Goal: Transaction & Acquisition: Register for event/course

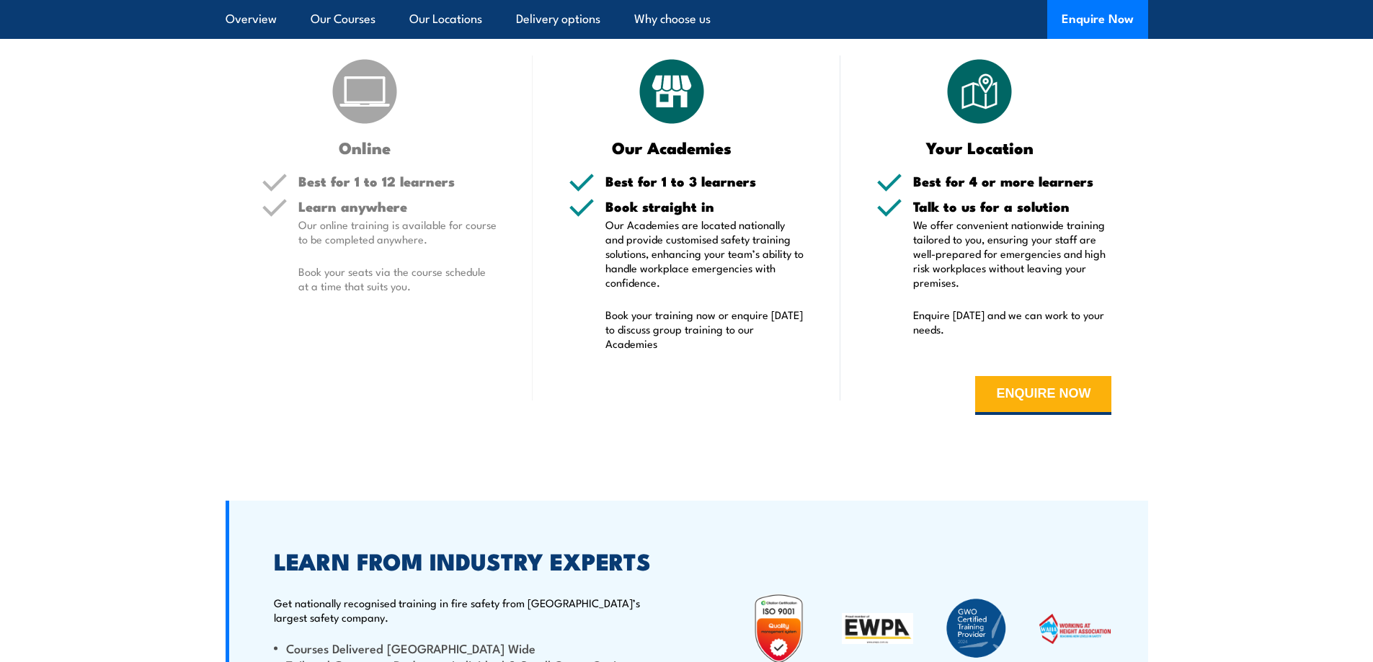
scroll to position [2523, 0]
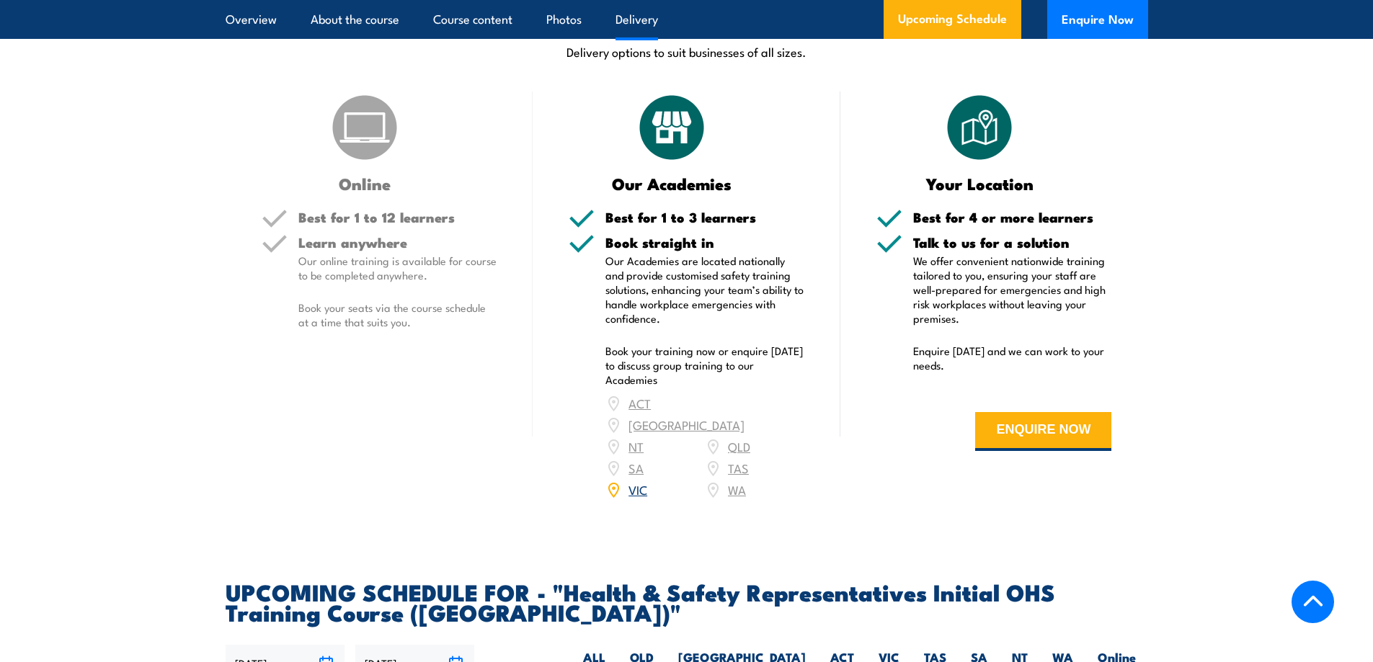
scroll to position [1946, 0]
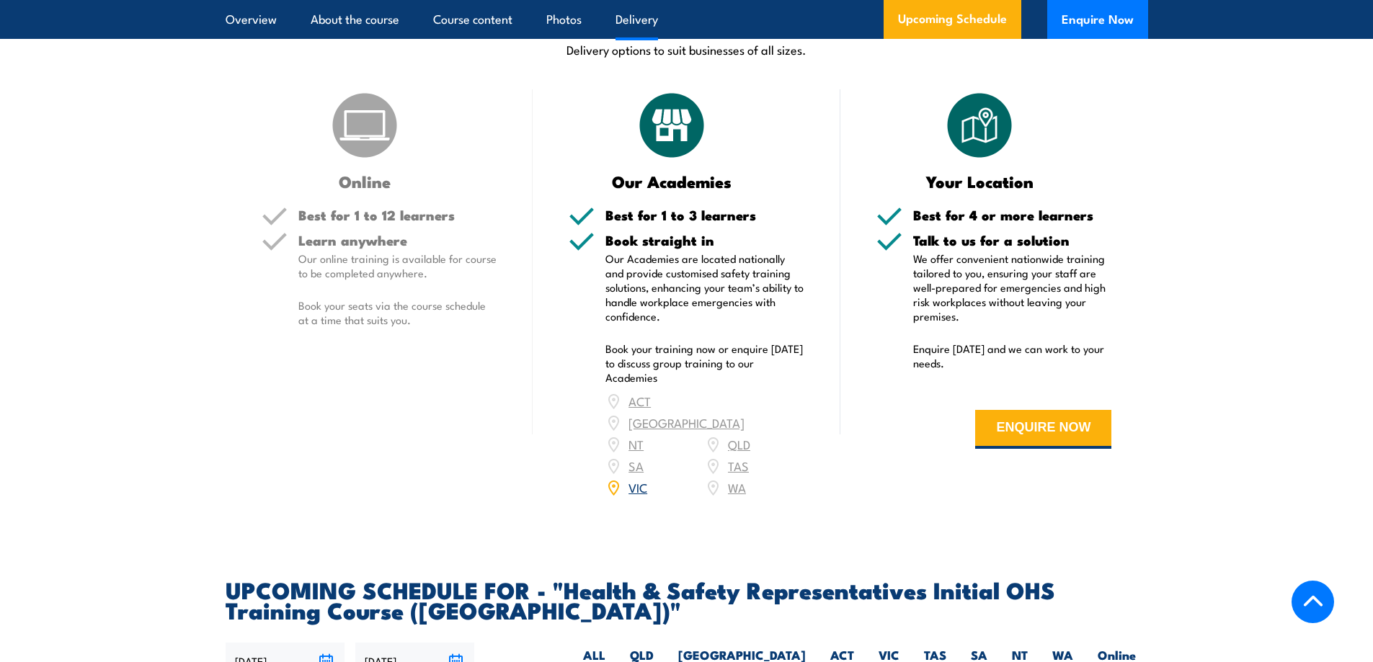
drag, startPoint x: 632, startPoint y: 465, endPoint x: 605, endPoint y: 466, distance: 27.4
click at [632, 479] on link "VIC" at bounding box center [638, 487] width 19 height 17
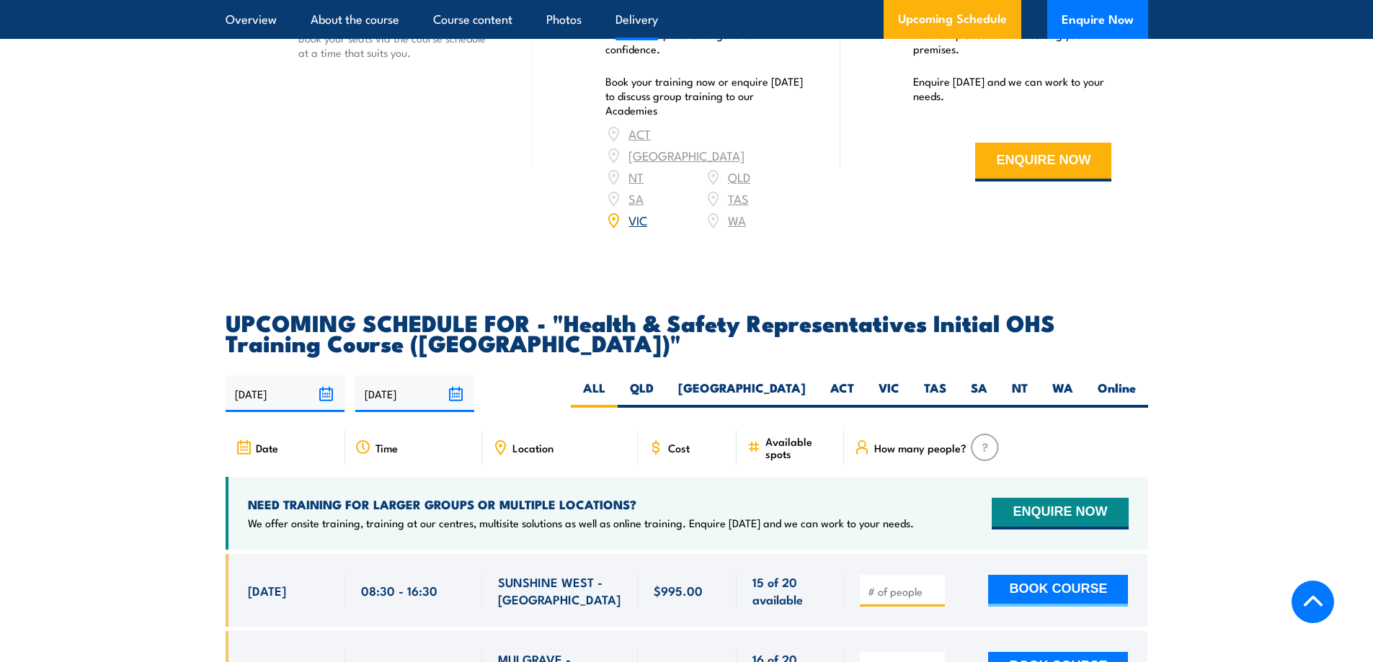
scroll to position [2307, 0]
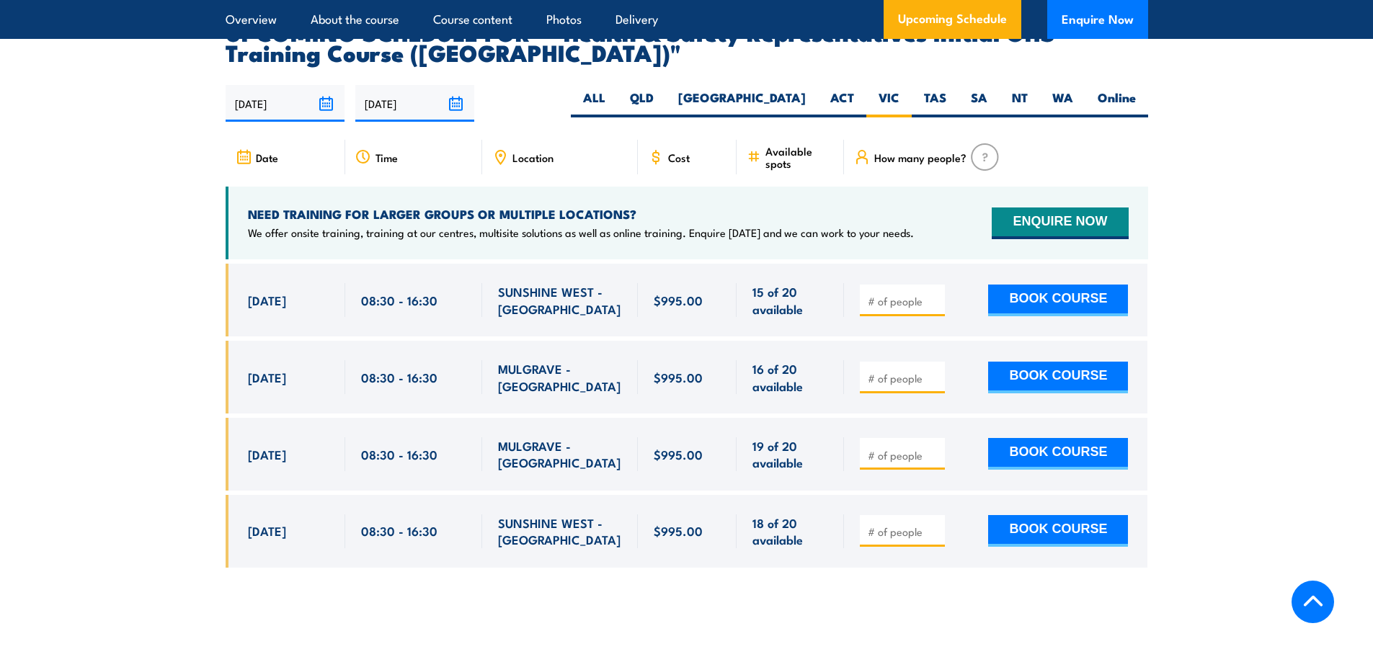
click at [897, 294] on input "number" at bounding box center [904, 301] width 72 height 14
type input "1"
click at [1044, 285] on button "BOOK COURSE" at bounding box center [1058, 301] width 140 height 32
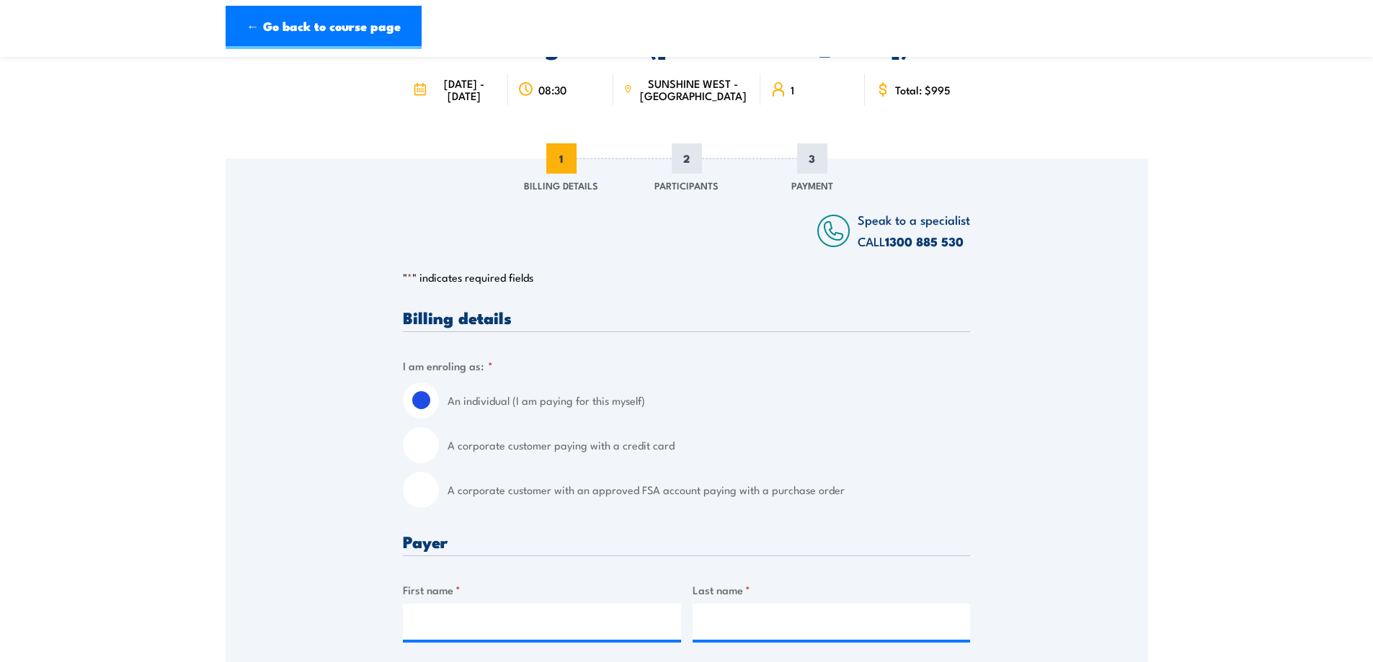
scroll to position [144, 0]
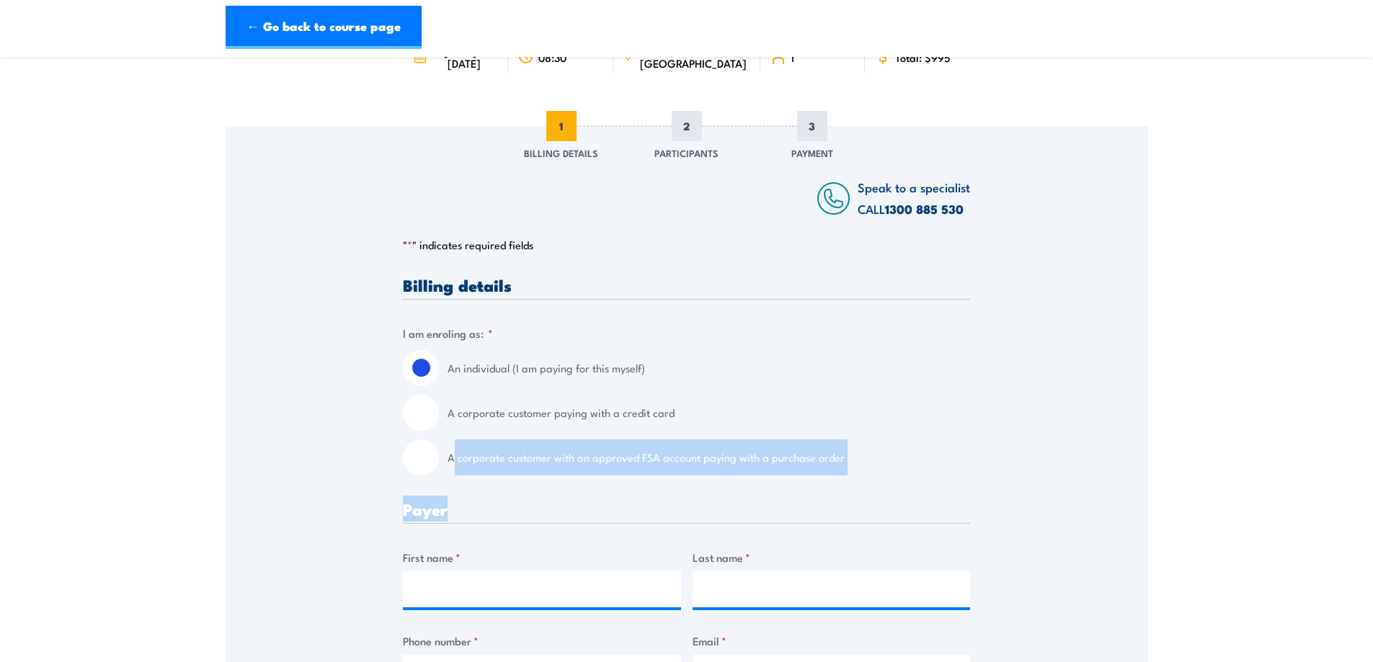
drag, startPoint x: 453, startPoint y: 461, endPoint x: 937, endPoint y: 510, distance: 486.2
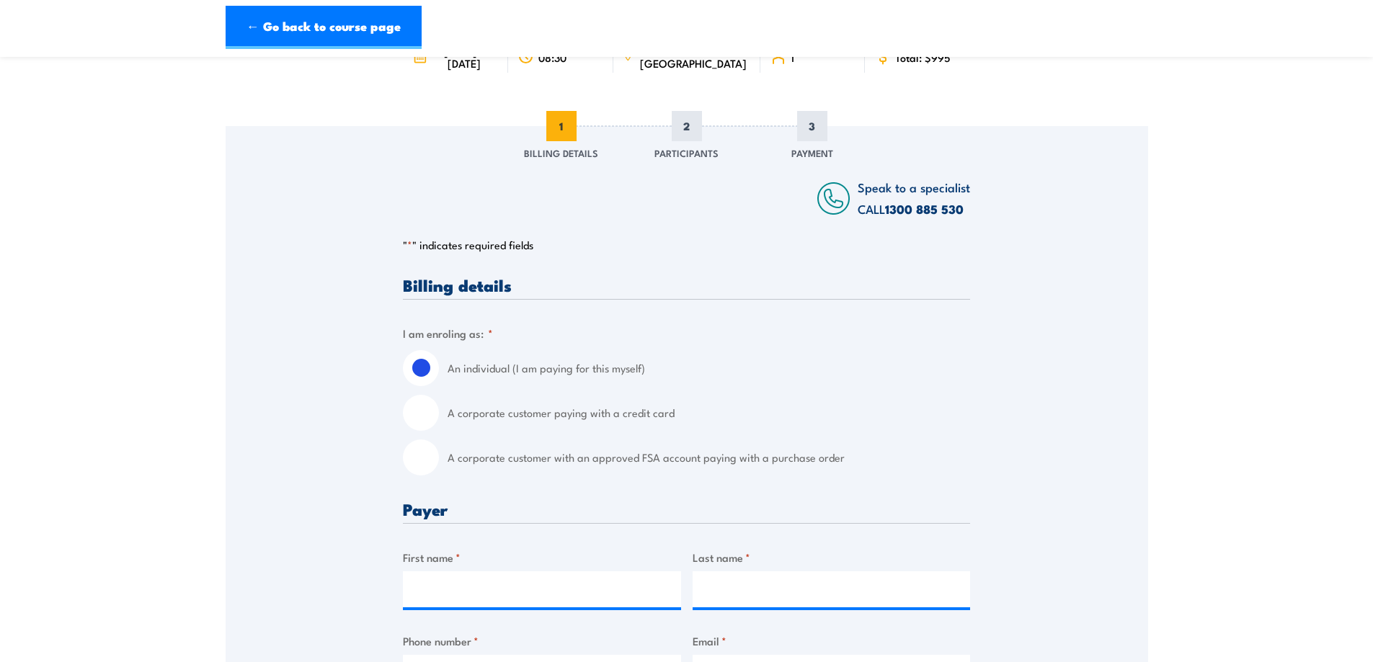
click at [426, 456] on input "A corporate customer with an approved FSA account paying with a purchase order" at bounding box center [421, 458] width 36 height 36
radio input "true"
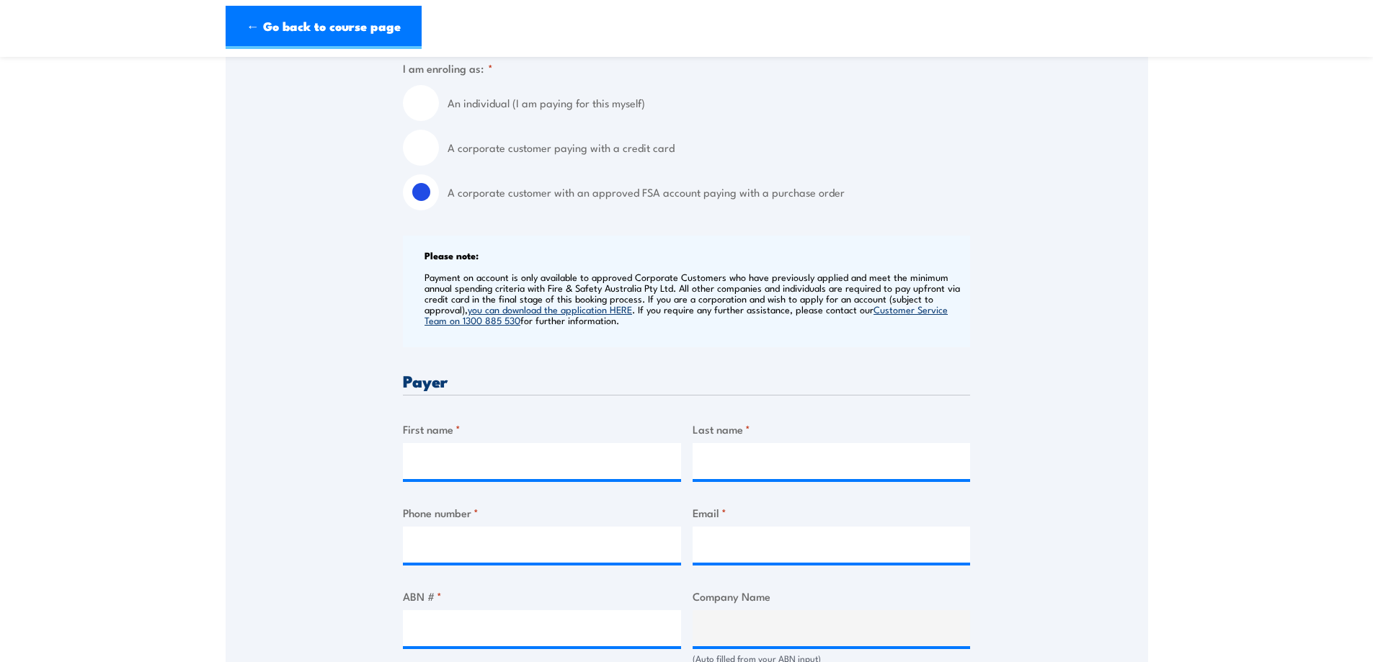
scroll to position [505, 0]
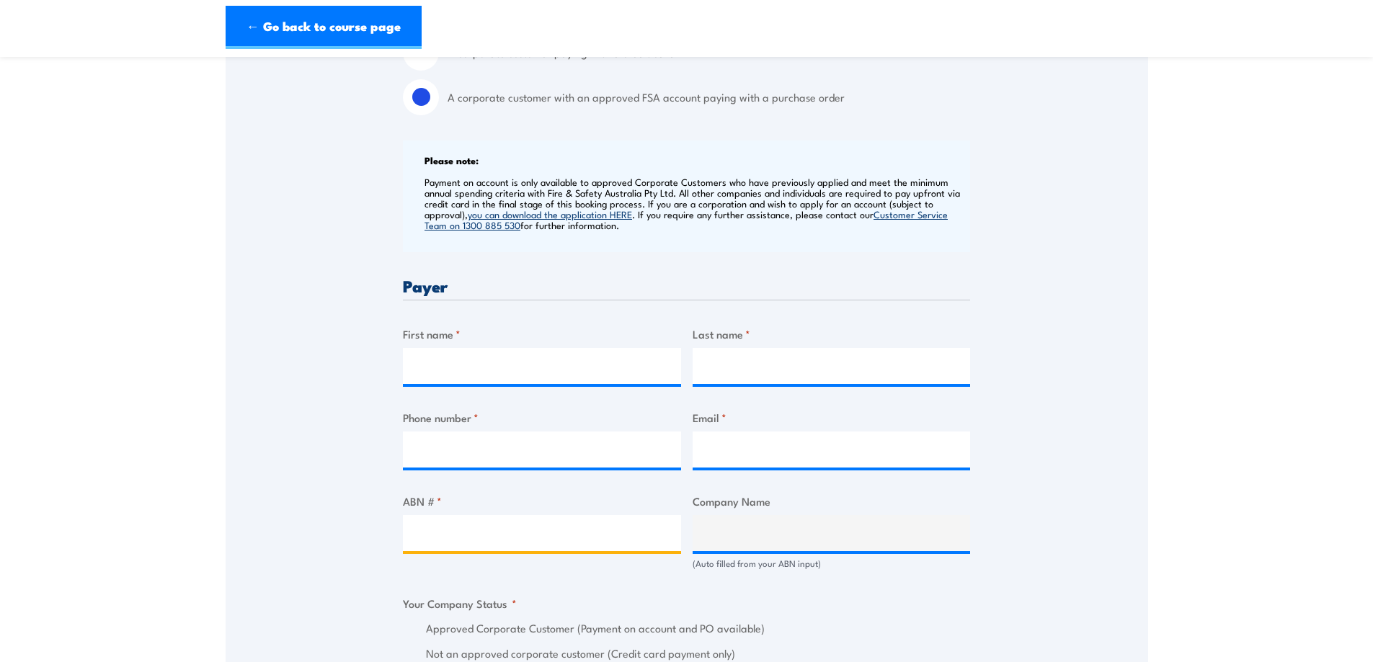
drag, startPoint x: 424, startPoint y: 533, endPoint x: 577, endPoint y: 533, distance: 152.8
click at [577, 533] on input "ABN # *" at bounding box center [542, 533] width 278 height 36
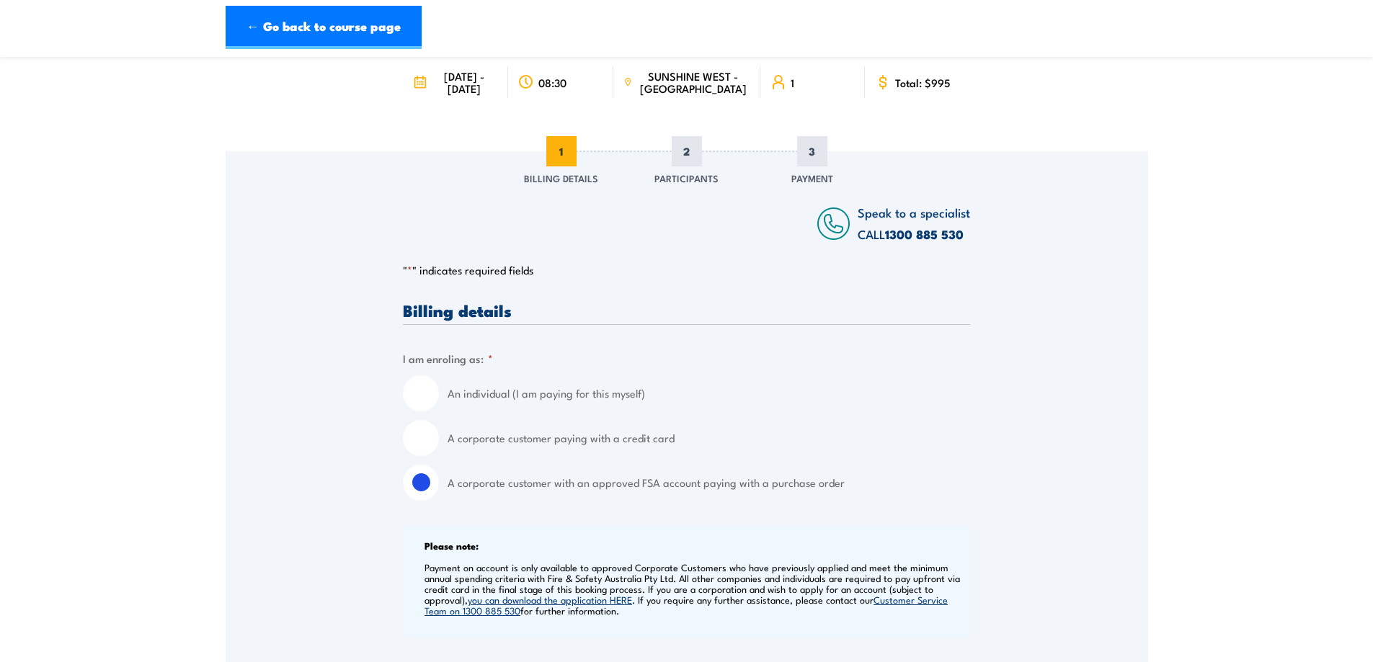
scroll to position [144, 0]
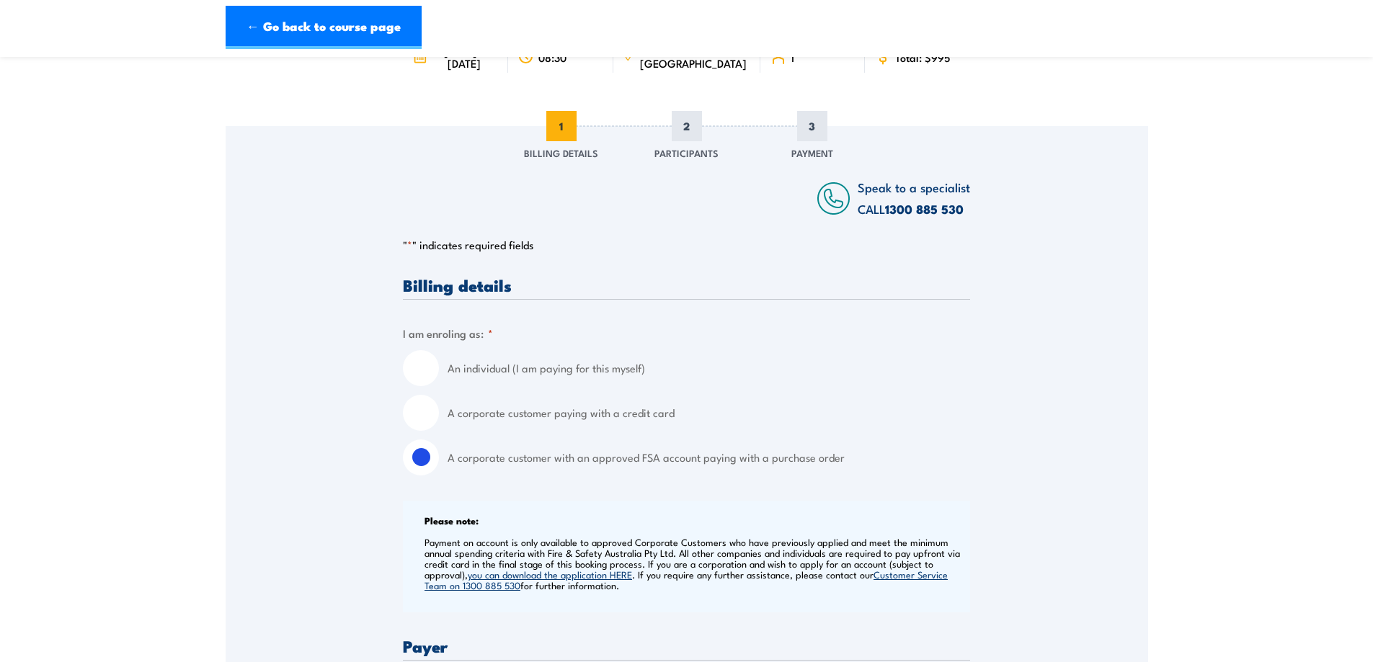
click at [425, 366] on input "An individual (I am paying for this myself)" at bounding box center [421, 368] width 36 height 36
radio input "true"
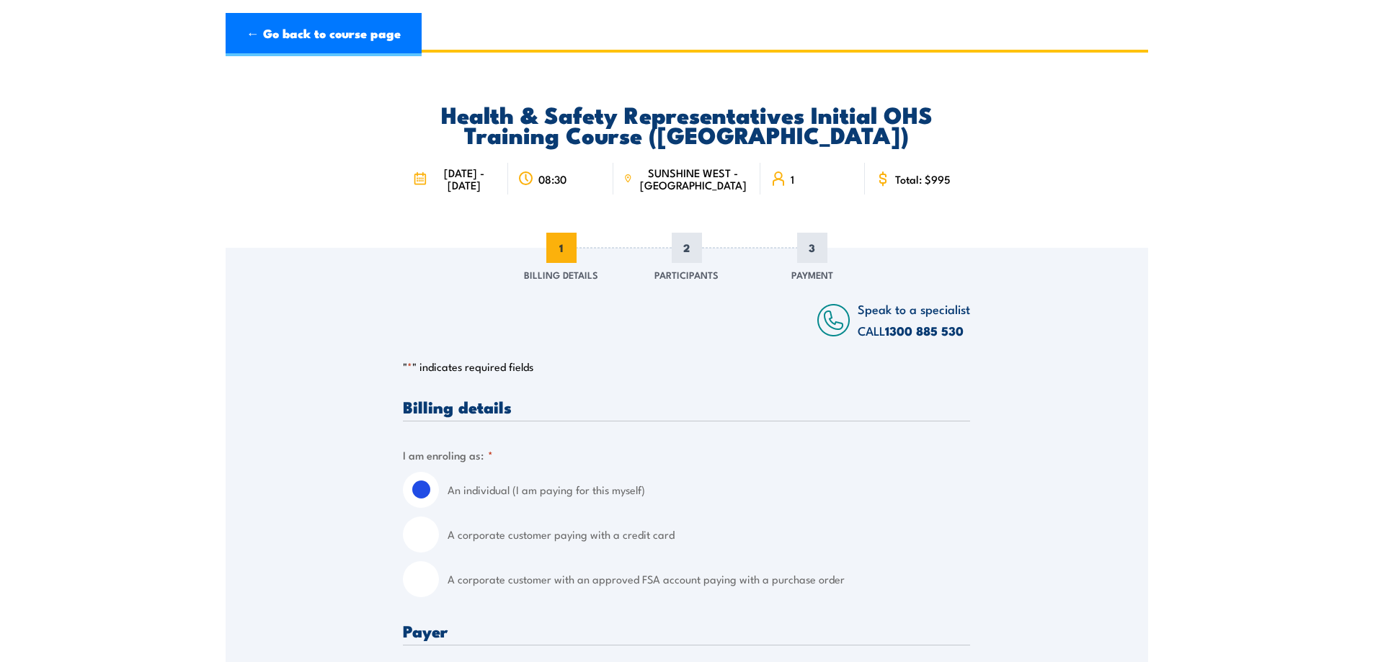
scroll to position [0, 0]
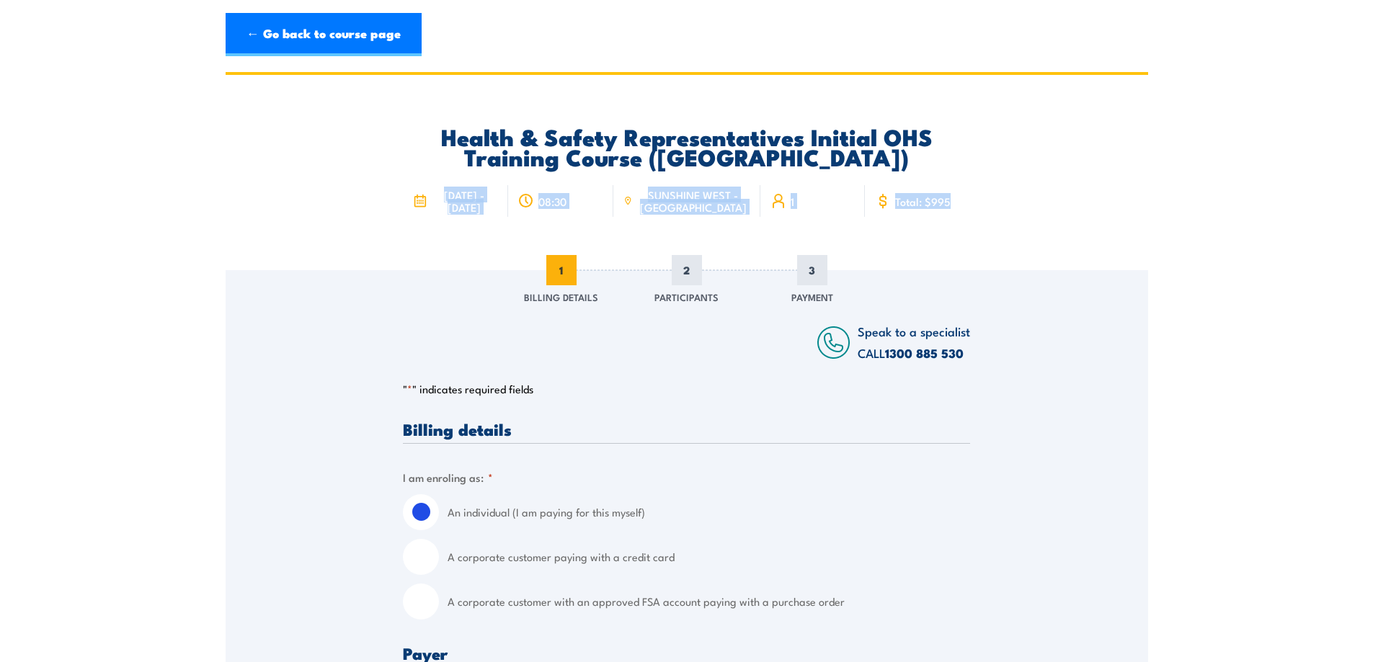
drag, startPoint x: 1043, startPoint y: 219, endPoint x: 337, endPoint y: 192, distance: 706.2
click at [349, 194] on div "Health & Safety Representatives Initial OHS Training Course (VIC) 1 - 5 Septemb…" at bounding box center [687, 172] width 923 height 195
click at [308, 190] on div "Health & Safety Representatives Initial OHS Training Course (VIC) 1 - 5 Septemb…" at bounding box center [687, 172] width 923 height 195
drag, startPoint x: 301, startPoint y: 192, endPoint x: 1115, endPoint y: 211, distance: 814.8
click at [1115, 211] on div "Health & Safety Representatives Initial OHS Training Course (VIC) 1 - 5 Septemb…" at bounding box center [687, 172] width 923 height 195
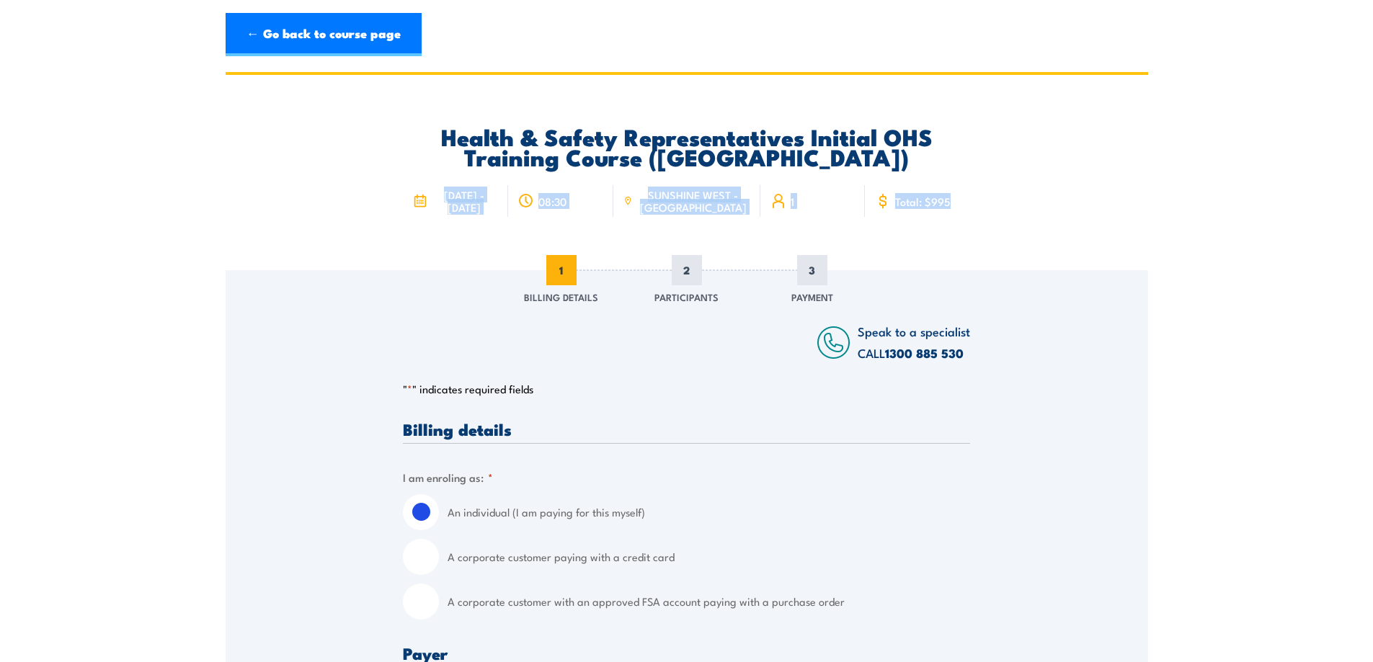
click at [1115, 211] on div "Health & Safety Representatives Initial OHS Training Course (VIC) 1 - 5 Septemb…" at bounding box center [687, 172] width 923 height 195
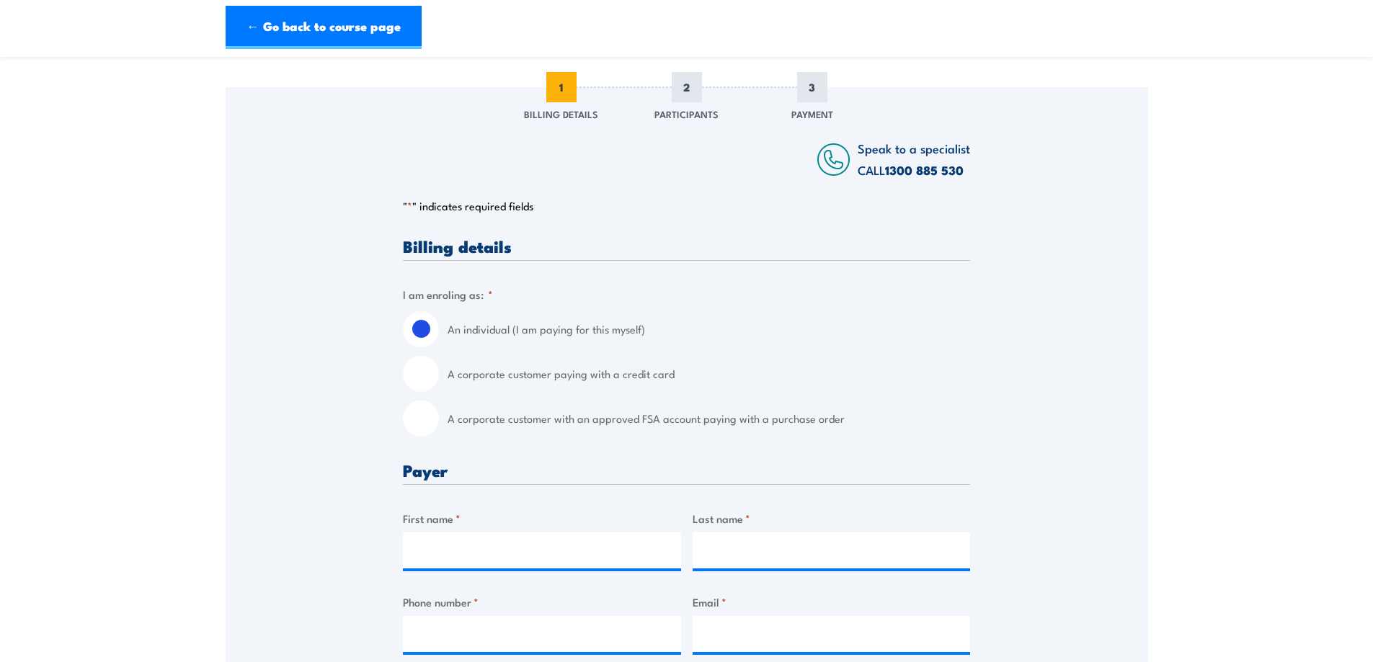
scroll to position [216, 0]
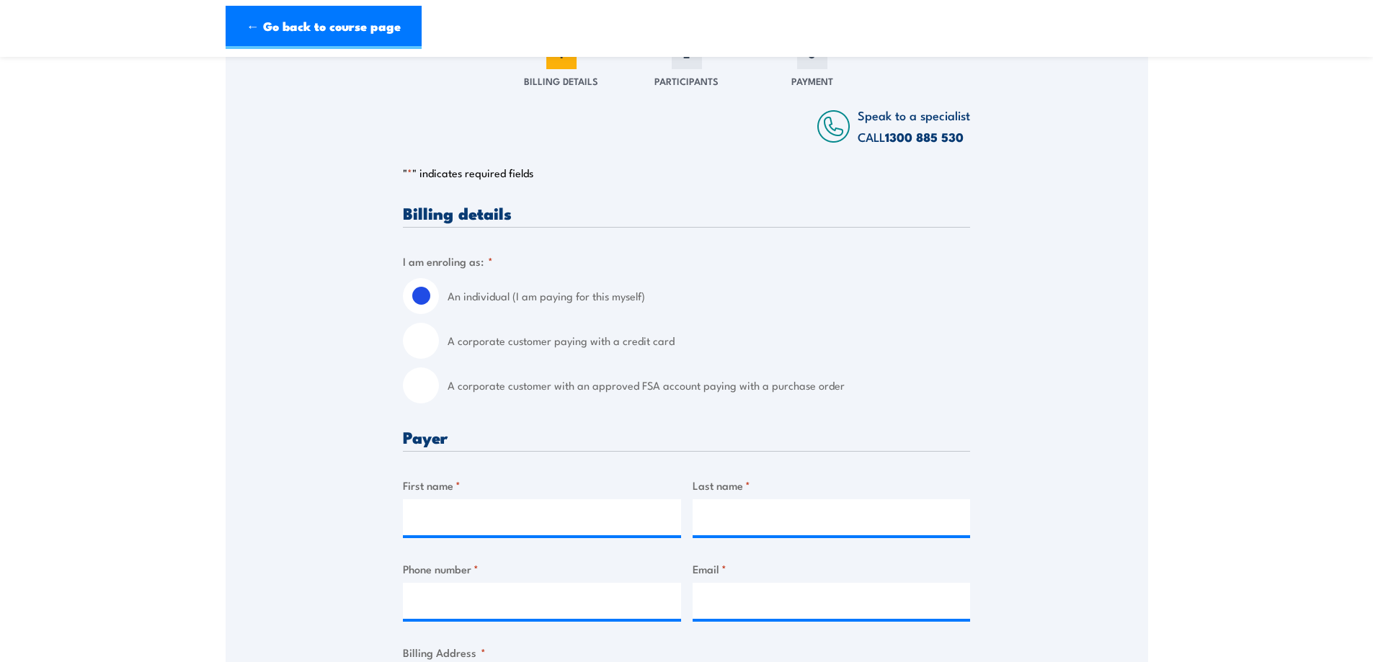
click at [409, 389] on input "A corporate customer with an approved FSA account paying with a purchase order" at bounding box center [421, 386] width 36 height 36
radio input "true"
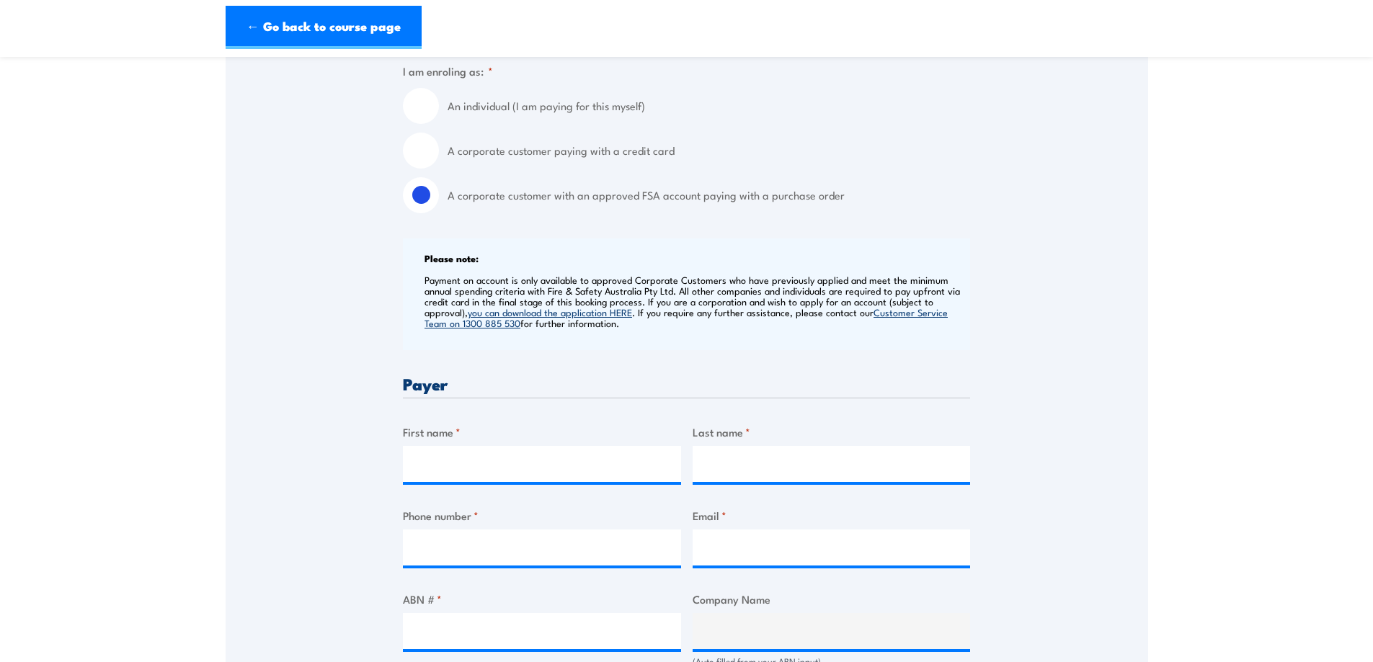
scroll to position [649, 0]
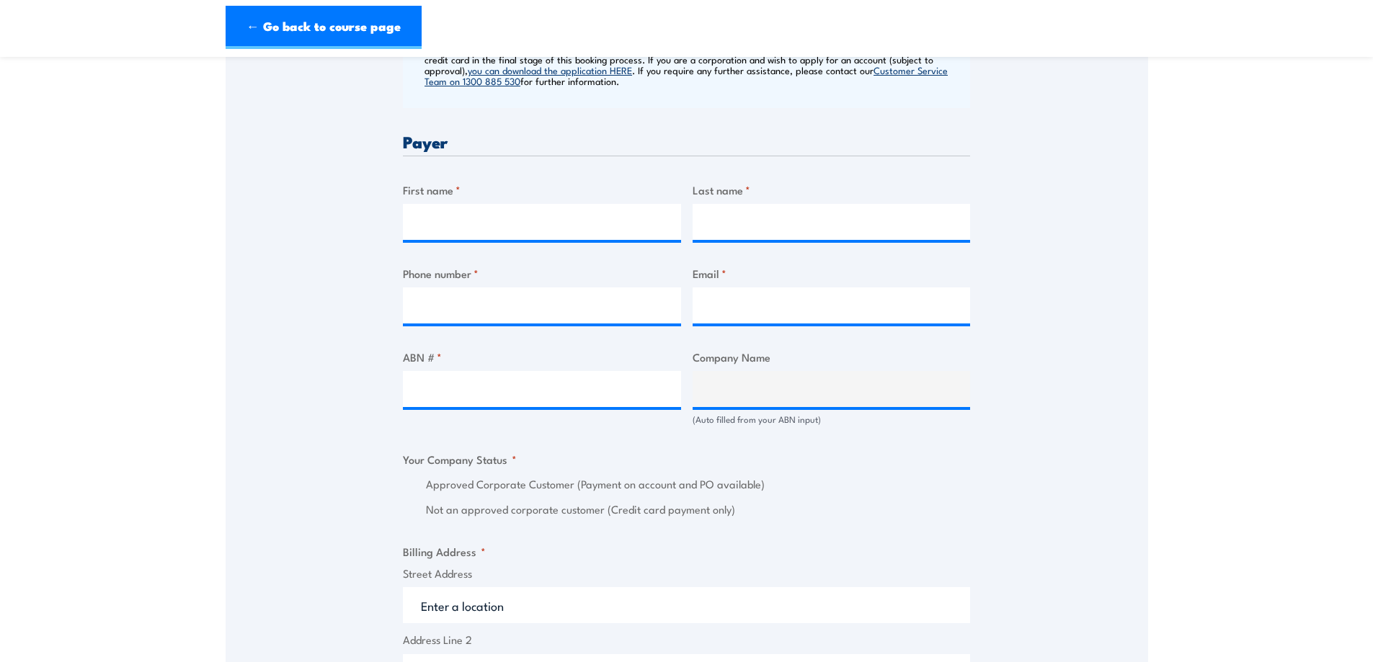
click at [514, 414] on div "ABN # *" at bounding box center [542, 387] width 278 height 77
click at [502, 405] on input "ABN # *" at bounding box center [542, 389] width 278 height 36
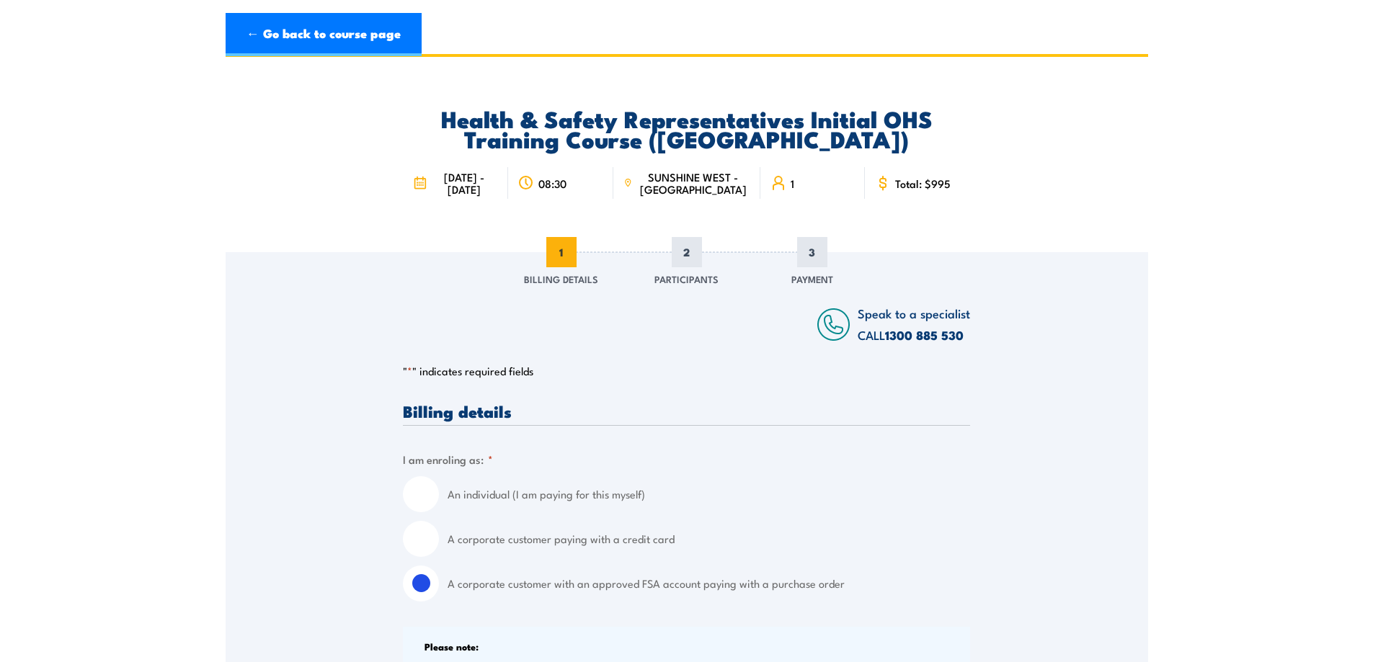
scroll to position [0, 0]
